Goal: Task Accomplishment & Management: Manage account settings

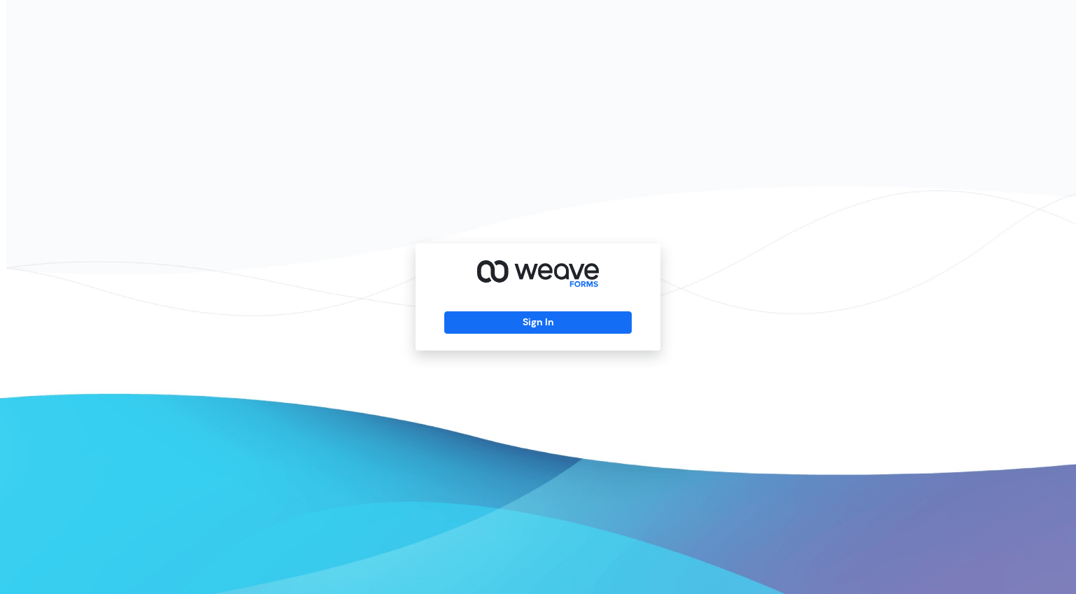
click at [496, 337] on div "Sign In" at bounding box center [538, 296] width 245 height 107
click at [500, 329] on button "Sign In" at bounding box center [537, 322] width 187 height 22
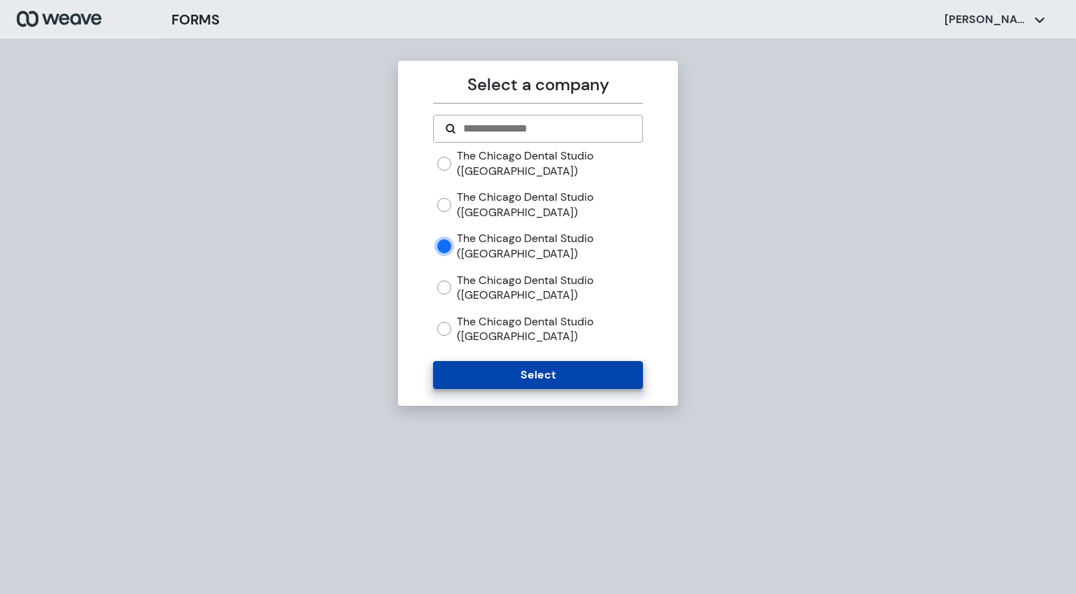
click at [462, 369] on button "Select" at bounding box center [537, 375] width 209 height 28
